Goal: Information Seeking & Learning: Learn about a topic

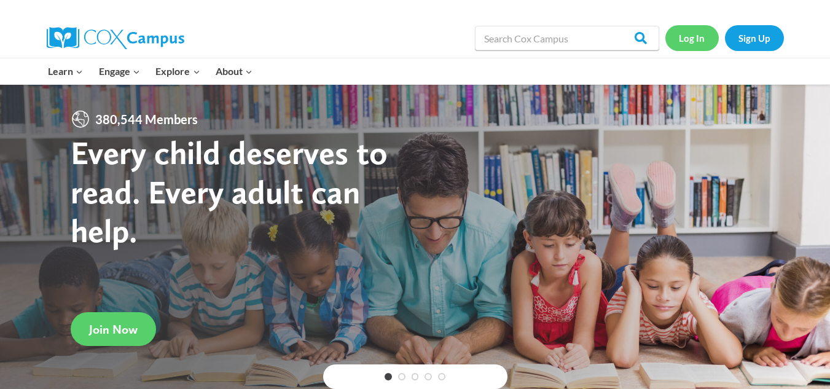
click at [696, 33] on link "Log In" at bounding box center [692, 37] width 53 height 25
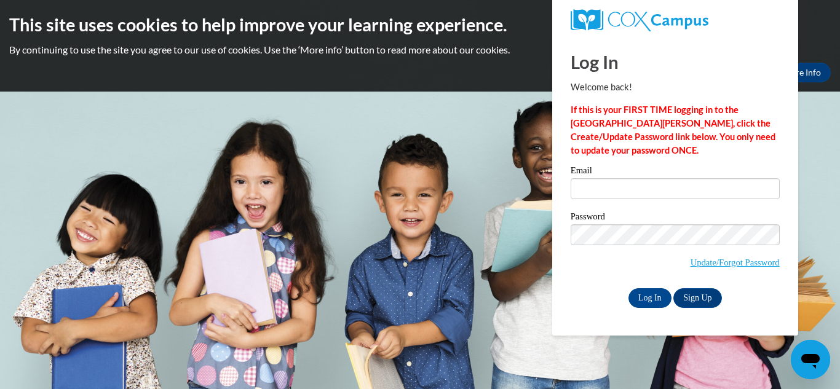
type input "hyattte@dillon.k12.sc.us"
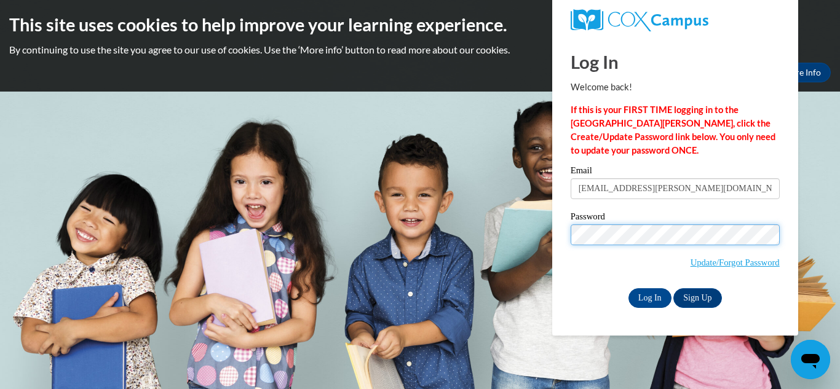
click at [628, 288] on input "Log In" at bounding box center [649, 298] width 43 height 20
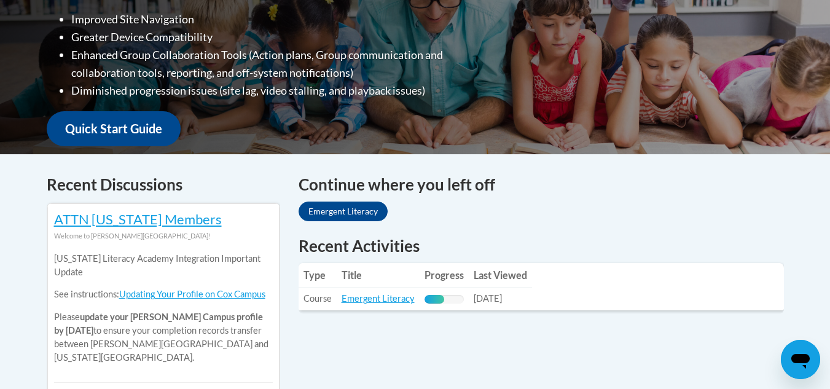
scroll to position [418, 0]
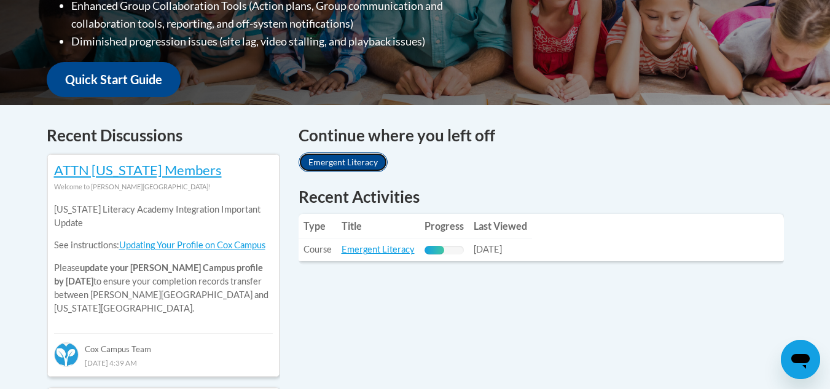
click at [359, 157] on link "Emergent Literacy" at bounding box center [343, 162] width 89 height 20
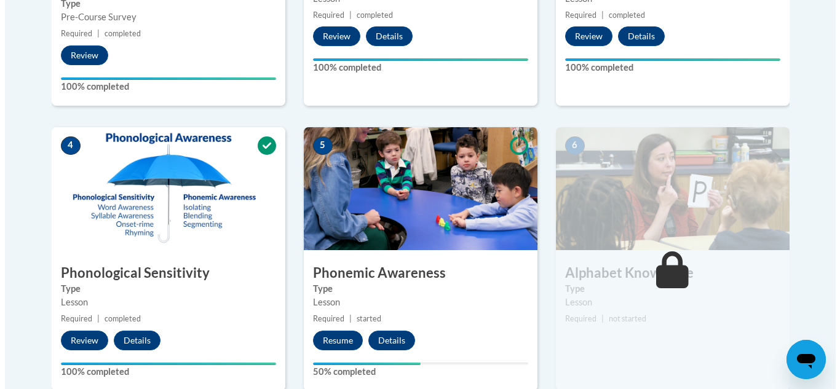
scroll to position [615, 0]
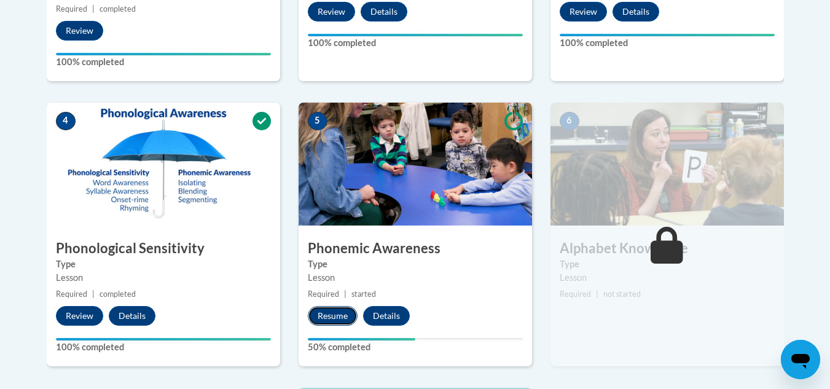
click at [328, 312] on button "Resume" at bounding box center [333, 316] width 50 height 20
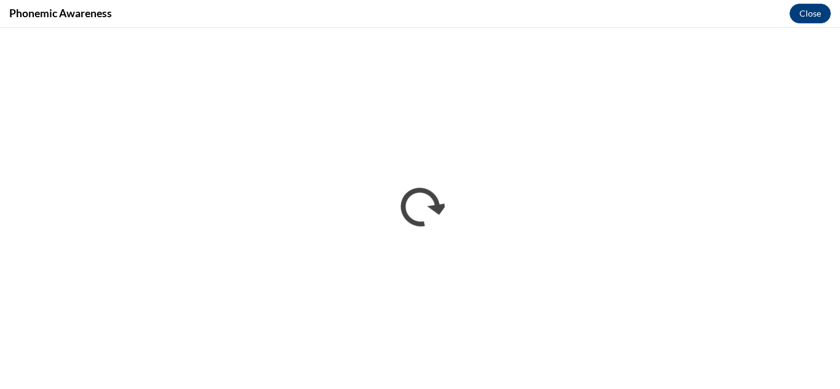
scroll to position [0, 0]
